Goal: Find contact information: Obtain details needed to contact an individual or organization

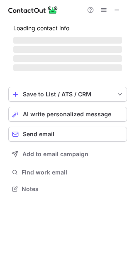
scroll to position [194, 132]
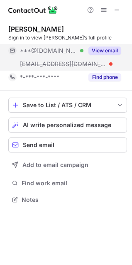
click at [79, 49] on div "***@gmail.com Verified" at bounding box center [52, 50] width 64 height 7
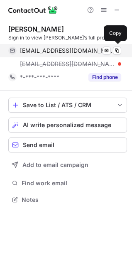
click at [54, 53] on span "kreynolds17@gmail.com" at bounding box center [67, 50] width 95 height 7
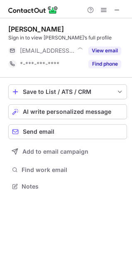
scroll to position [181, 132]
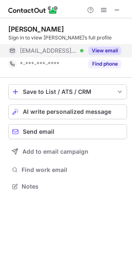
click at [58, 48] on span "[EMAIL_ADDRESS][DOMAIN_NAME]" at bounding box center [48, 50] width 57 height 7
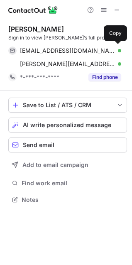
scroll to position [194, 132]
click at [58, 48] on span "[EMAIL_ADDRESS][DOMAIN_NAME]" at bounding box center [67, 50] width 95 height 7
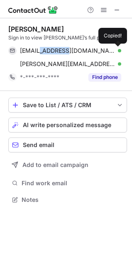
click at [58, 48] on span "[EMAIL_ADDRESS][DOMAIN_NAME]" at bounding box center [67, 50] width 95 height 7
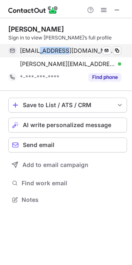
click at [56, 52] on span "[EMAIL_ADDRESS][DOMAIN_NAME]" at bounding box center [67, 50] width 95 height 7
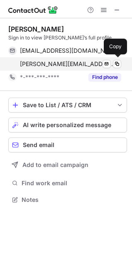
click at [28, 65] on span "[PERSON_NAME][EMAIL_ADDRESS][DOMAIN_NAME]" at bounding box center [67, 63] width 95 height 7
